Goal: Task Accomplishment & Management: Complete application form

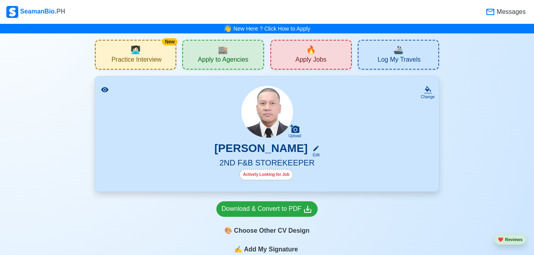
click at [328, 57] on div "🔥 Apply Jobs" at bounding box center [311, 55] width 81 height 30
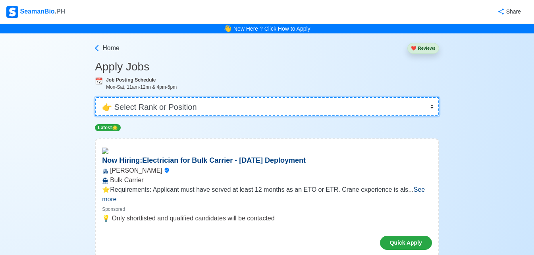
click at [431, 105] on select "👉 Select Rank or Position Master Chief Officer 2nd Officer 3rd Officer Junior O…" at bounding box center [267, 106] width 344 height 19
select select "Others"
click at [96, 97] on select "👉 Select Rank or Position Master Chief Officer 2nd Officer 3rd Officer Junior O…" at bounding box center [267, 106] width 344 height 19
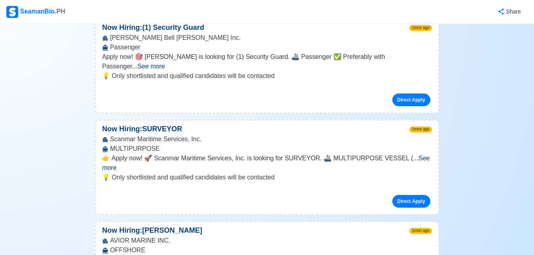
scroll to position [2503, 0]
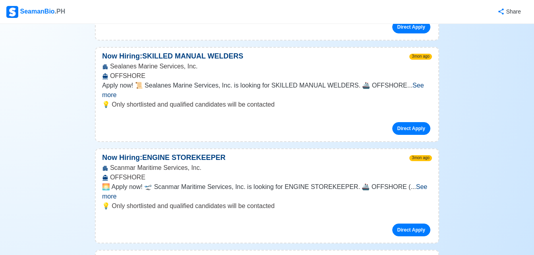
scroll to position [4211, 0]
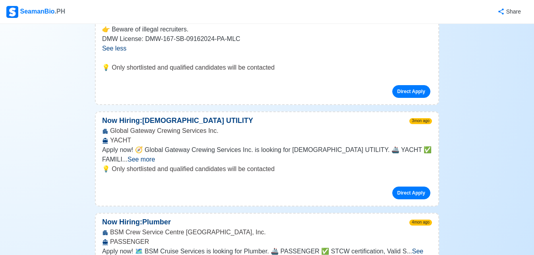
scroll to position [4767, 0]
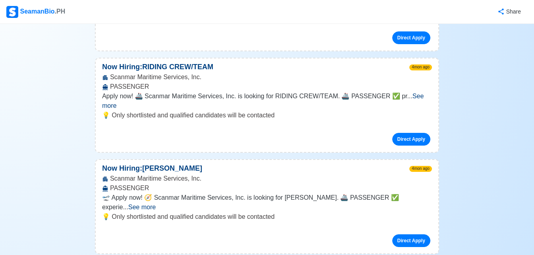
scroll to position [5800, 0]
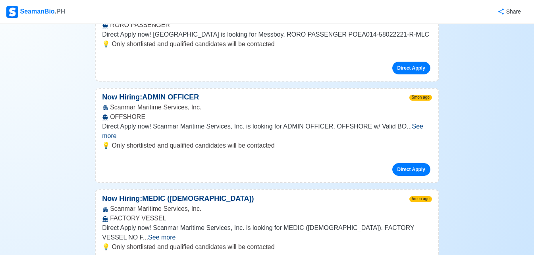
scroll to position [8621, 0]
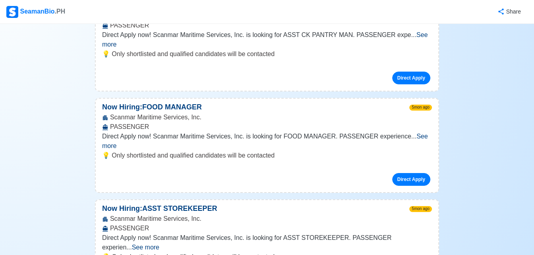
scroll to position [9455, 0]
